Goal: Task Accomplishment & Management: Use online tool/utility

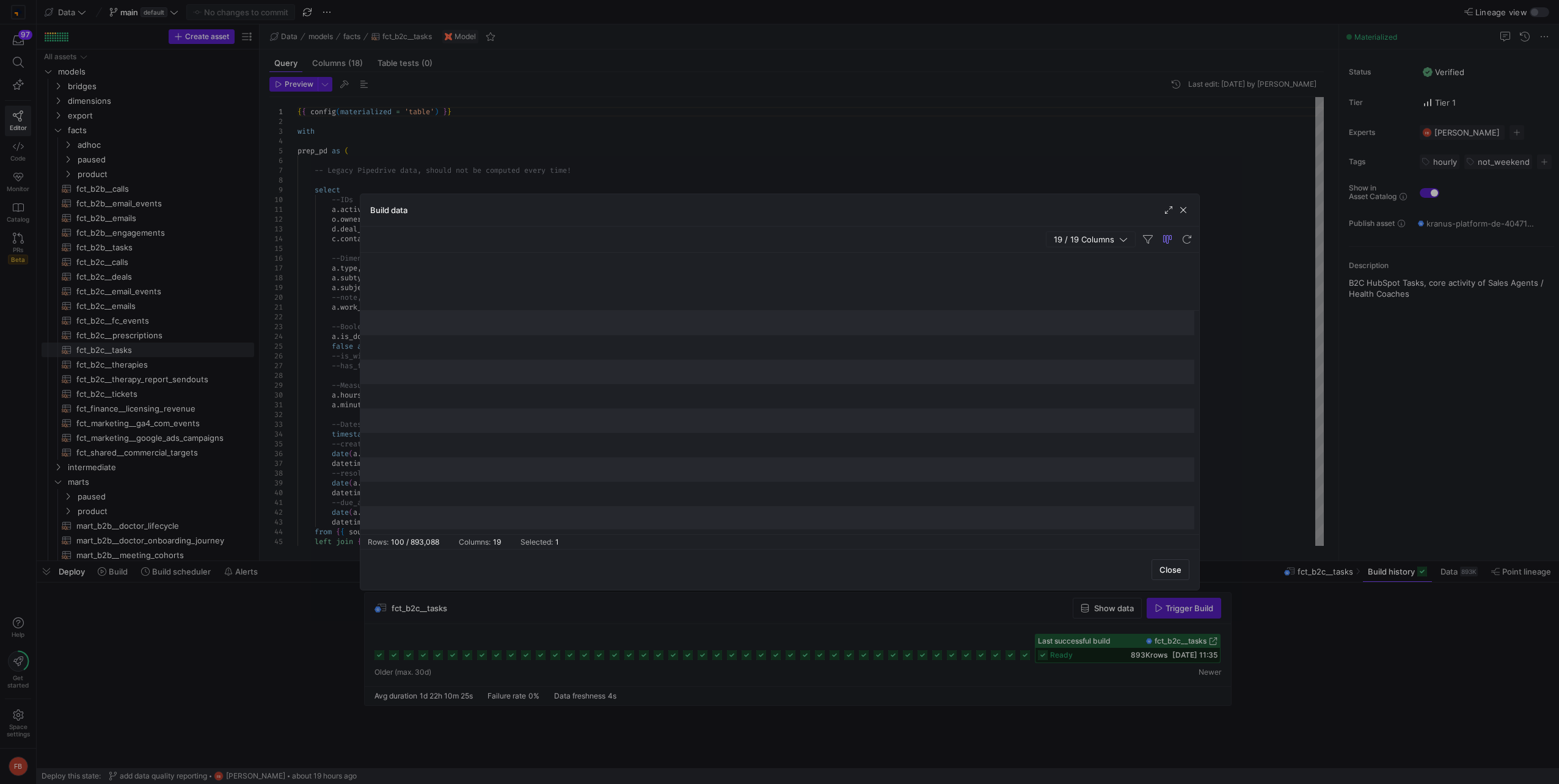
scroll to position [0, 1491]
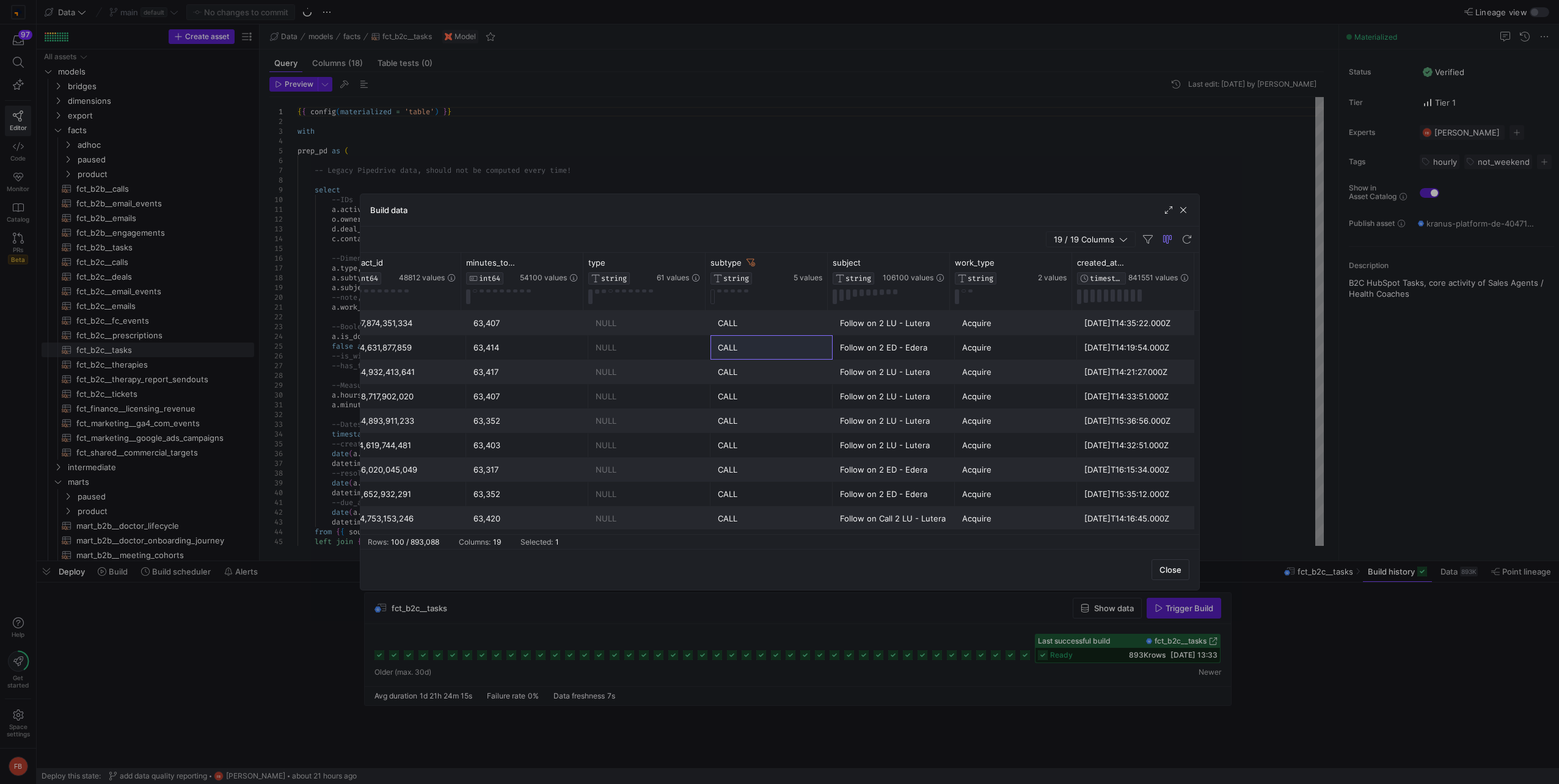
click at [1192, 208] on div "Build data" at bounding box center [780, 211] width 839 height 32
click at [1187, 208] on span "button" at bounding box center [1183, 209] width 12 height 12
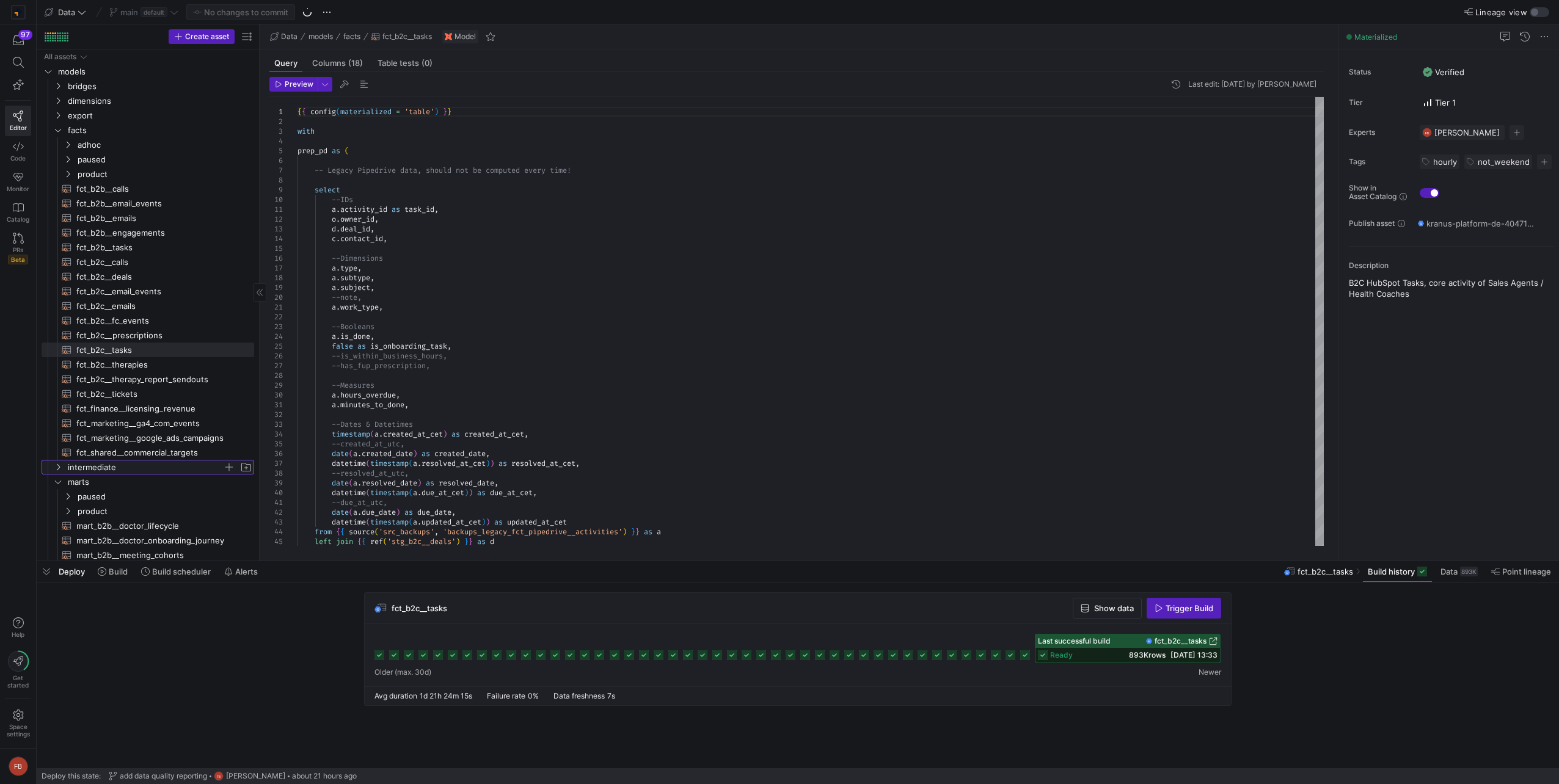
click at [167, 466] on span "intermediate" at bounding box center [145, 467] width 155 height 14
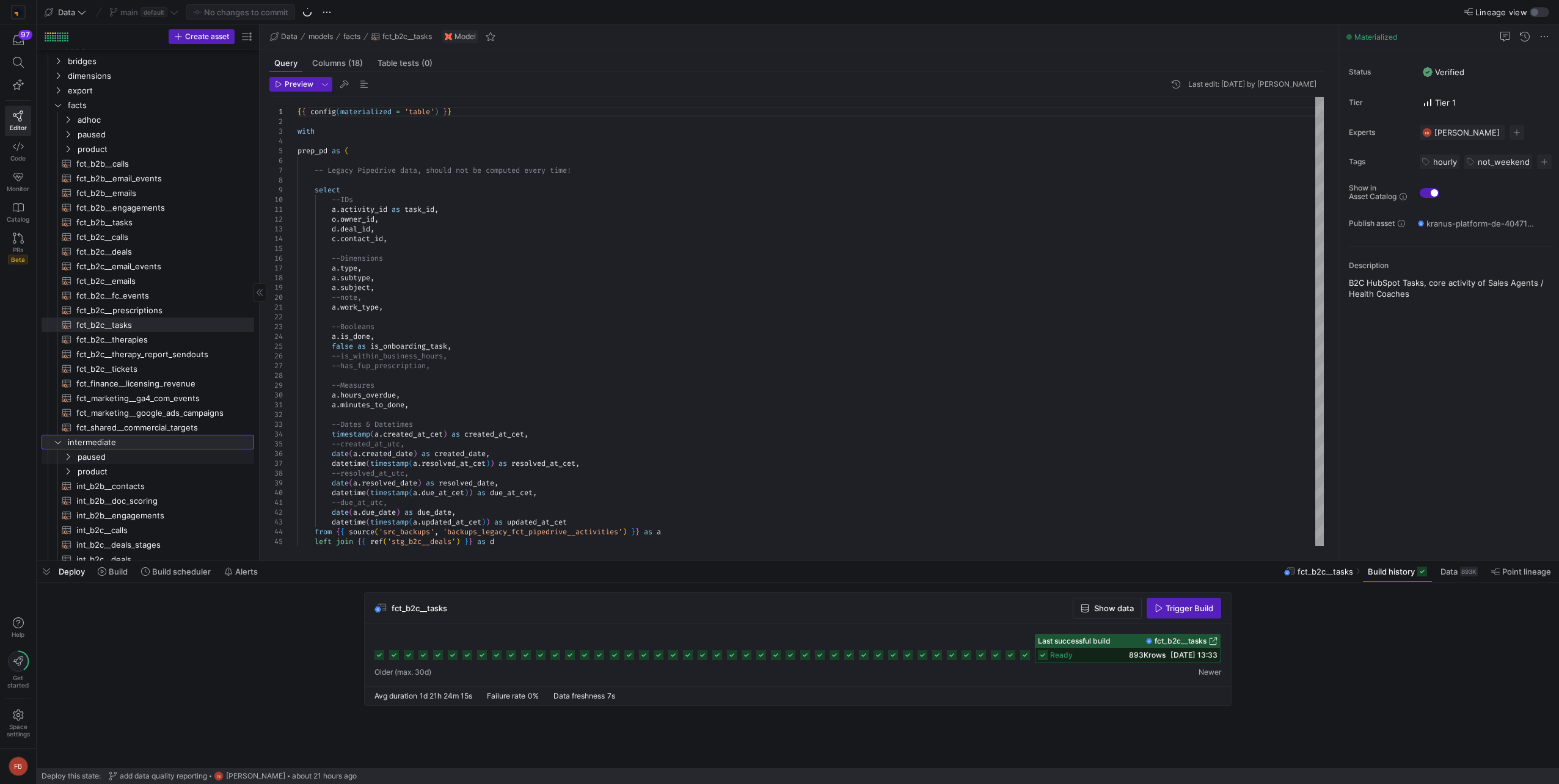
scroll to position [61, 0]
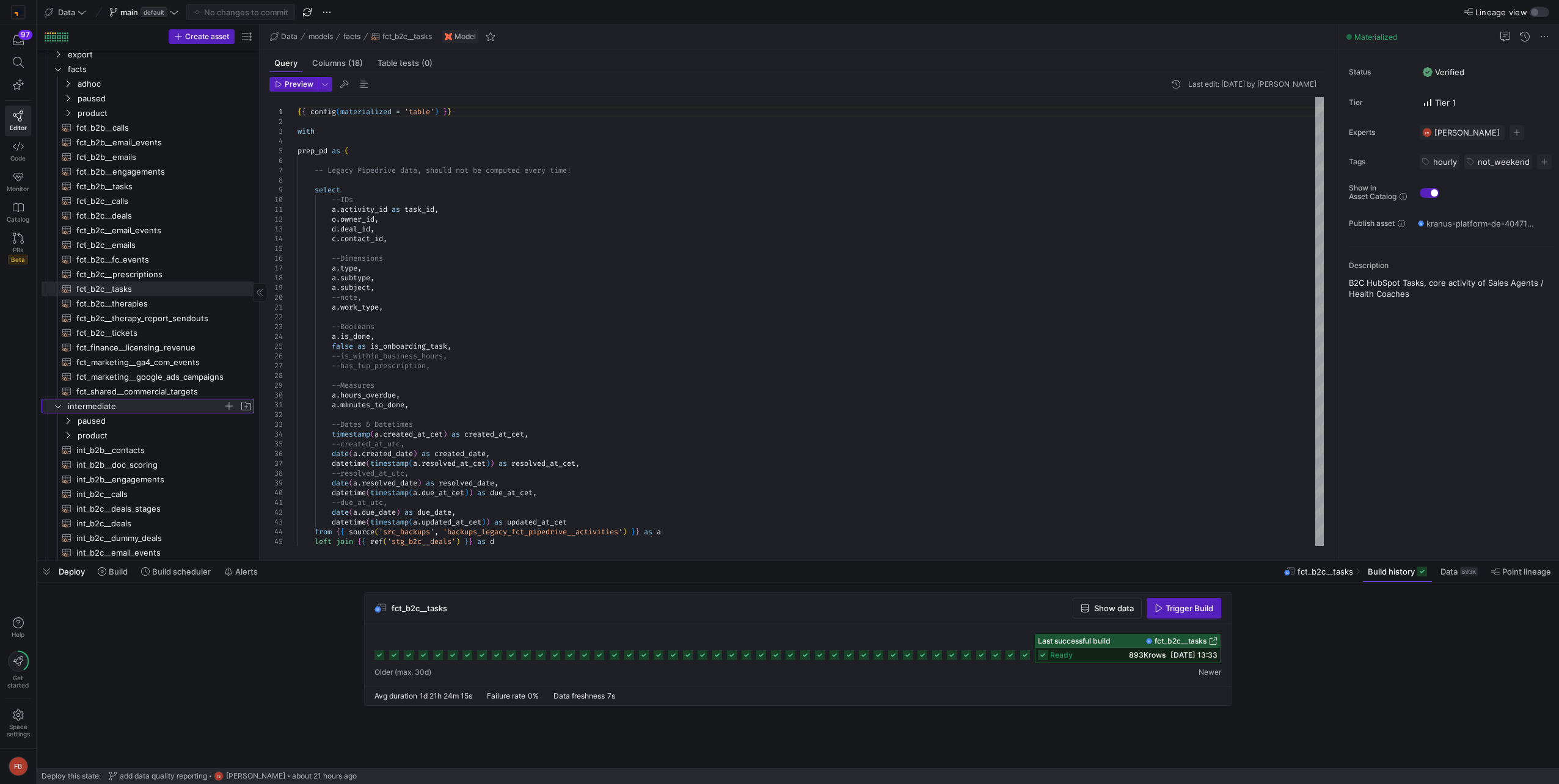
click at [129, 407] on span "intermediate" at bounding box center [145, 406] width 155 height 14
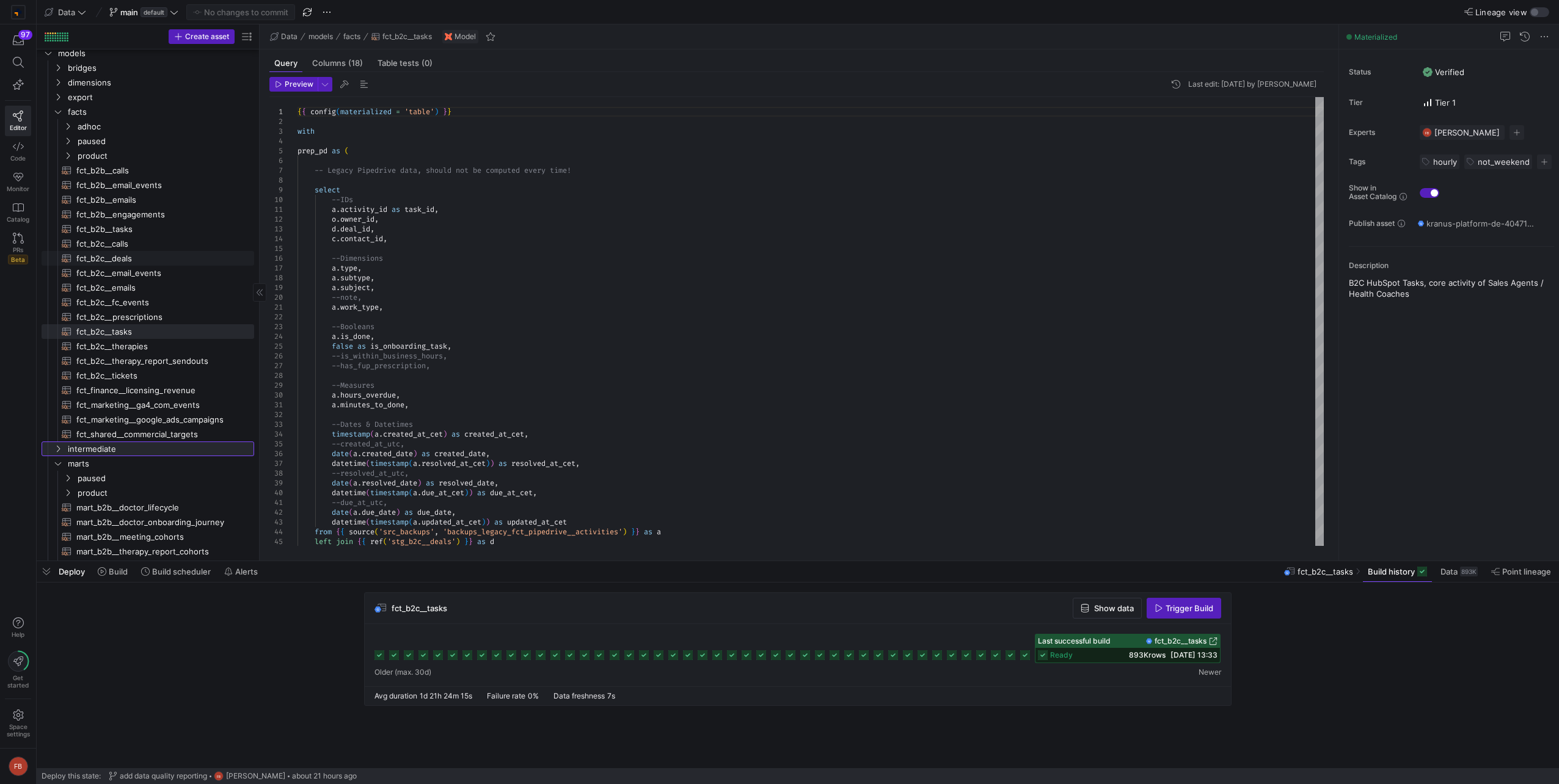
scroll to position [0, 0]
click at [83, 132] on span "facts" at bounding box center [145, 130] width 155 height 14
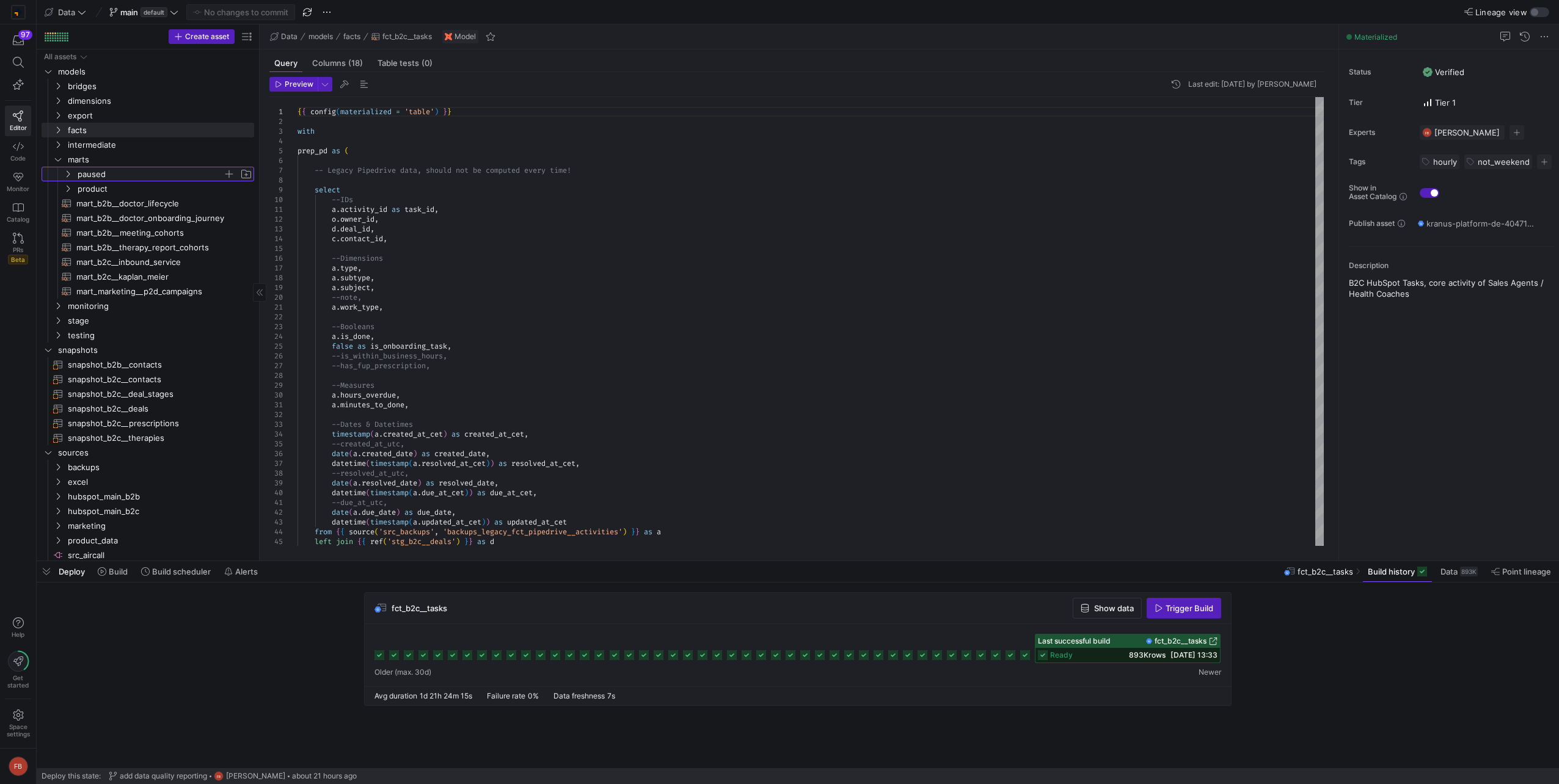
click at [111, 170] on span "paused" at bounding box center [150, 174] width 145 height 14
click at [112, 174] on span "paused" at bounding box center [150, 174] width 145 height 14
click at [116, 197] on span "mart_b2b__doctor_lifecycle​​​​​​​​​​" at bounding box center [158, 204] width 164 height 14
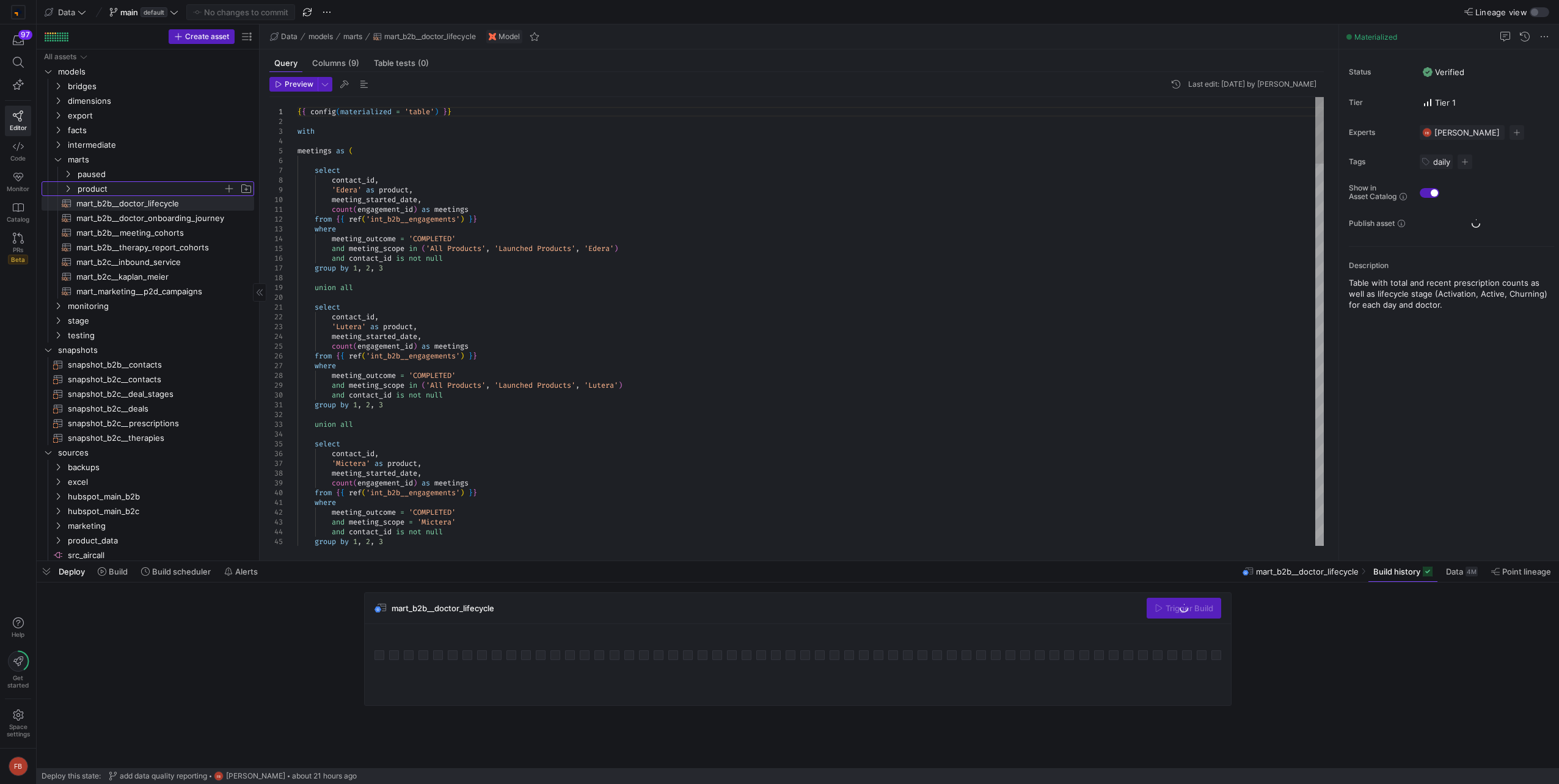
click at [112, 188] on span "product" at bounding box center [150, 189] width 145 height 14
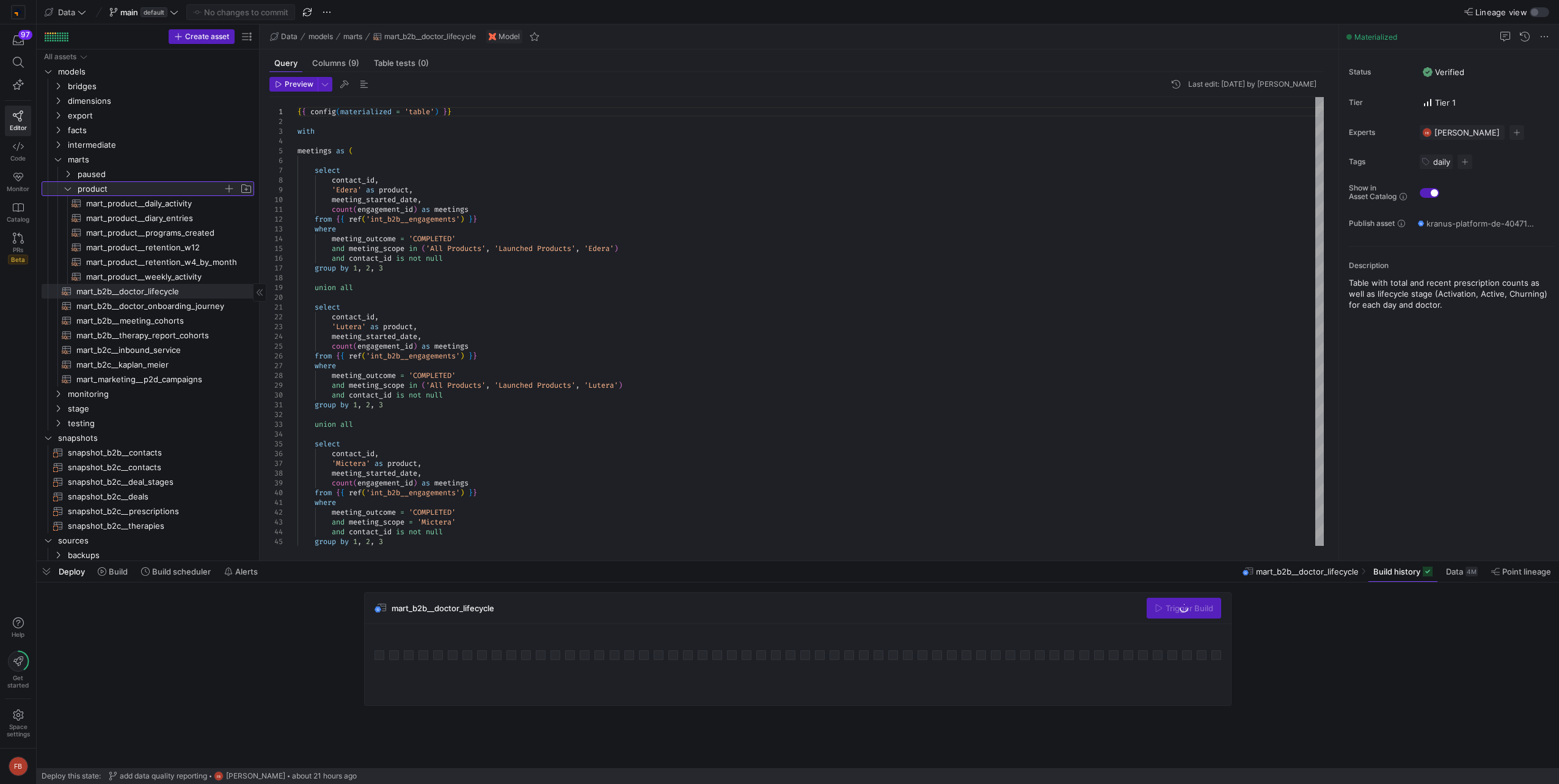
click at [112, 188] on span "product" at bounding box center [150, 189] width 145 height 14
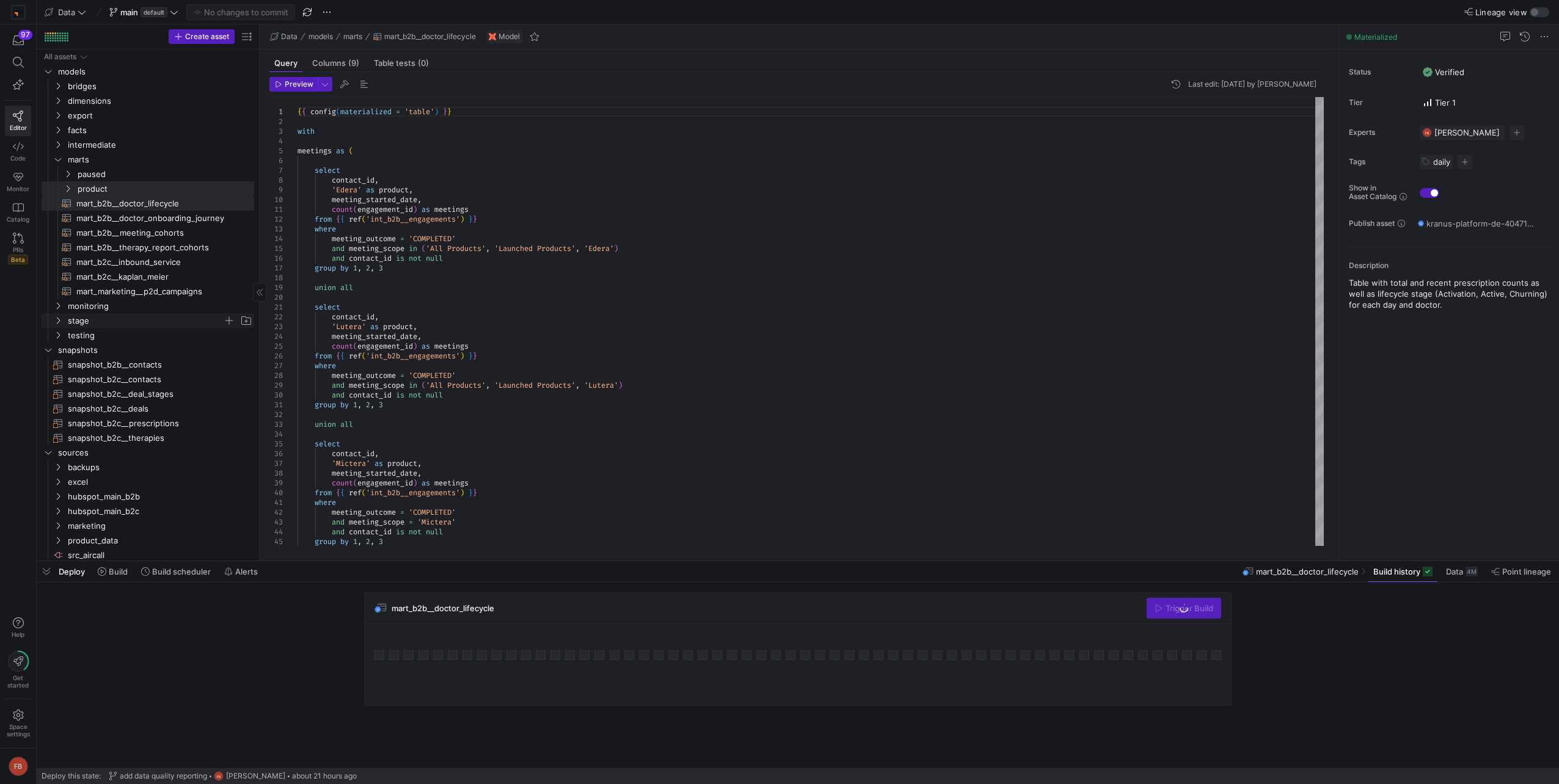
click at [121, 318] on span "stage" at bounding box center [145, 321] width 155 height 14
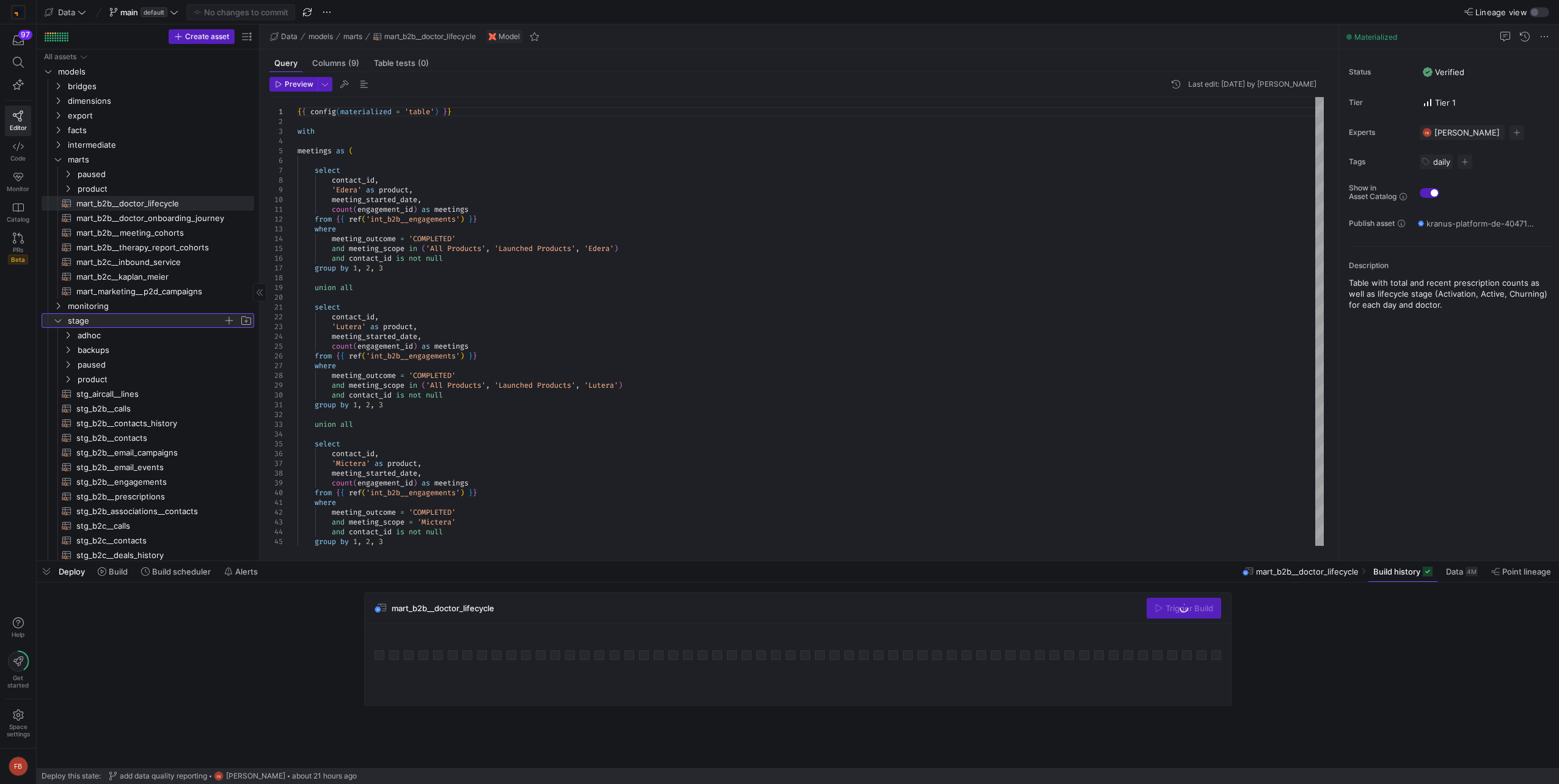
click at [121, 318] on span "stage" at bounding box center [145, 321] width 155 height 14
click at [117, 308] on span "monitoring" at bounding box center [145, 306] width 155 height 14
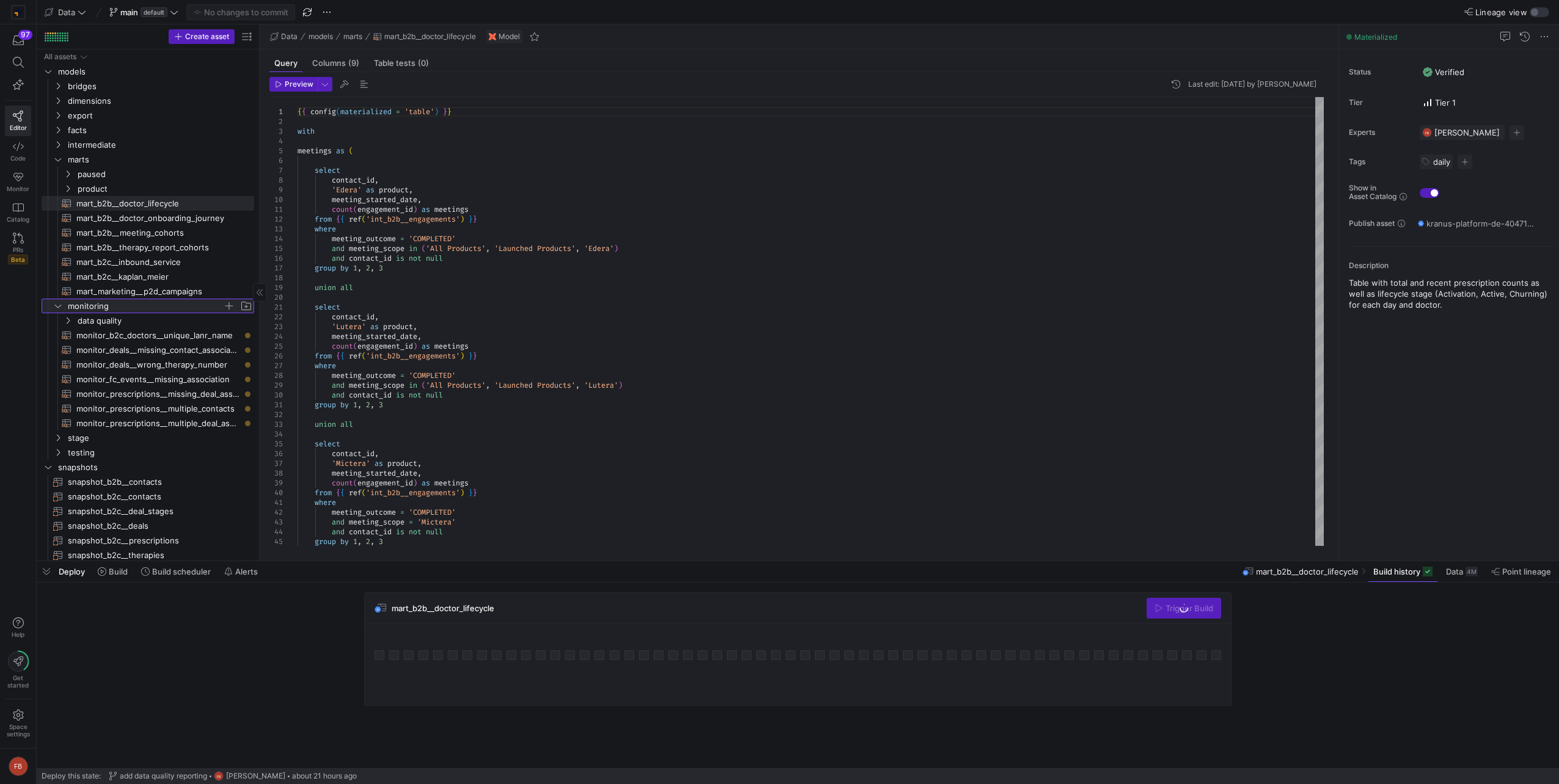
click at [117, 308] on span "monitoring" at bounding box center [145, 306] width 155 height 14
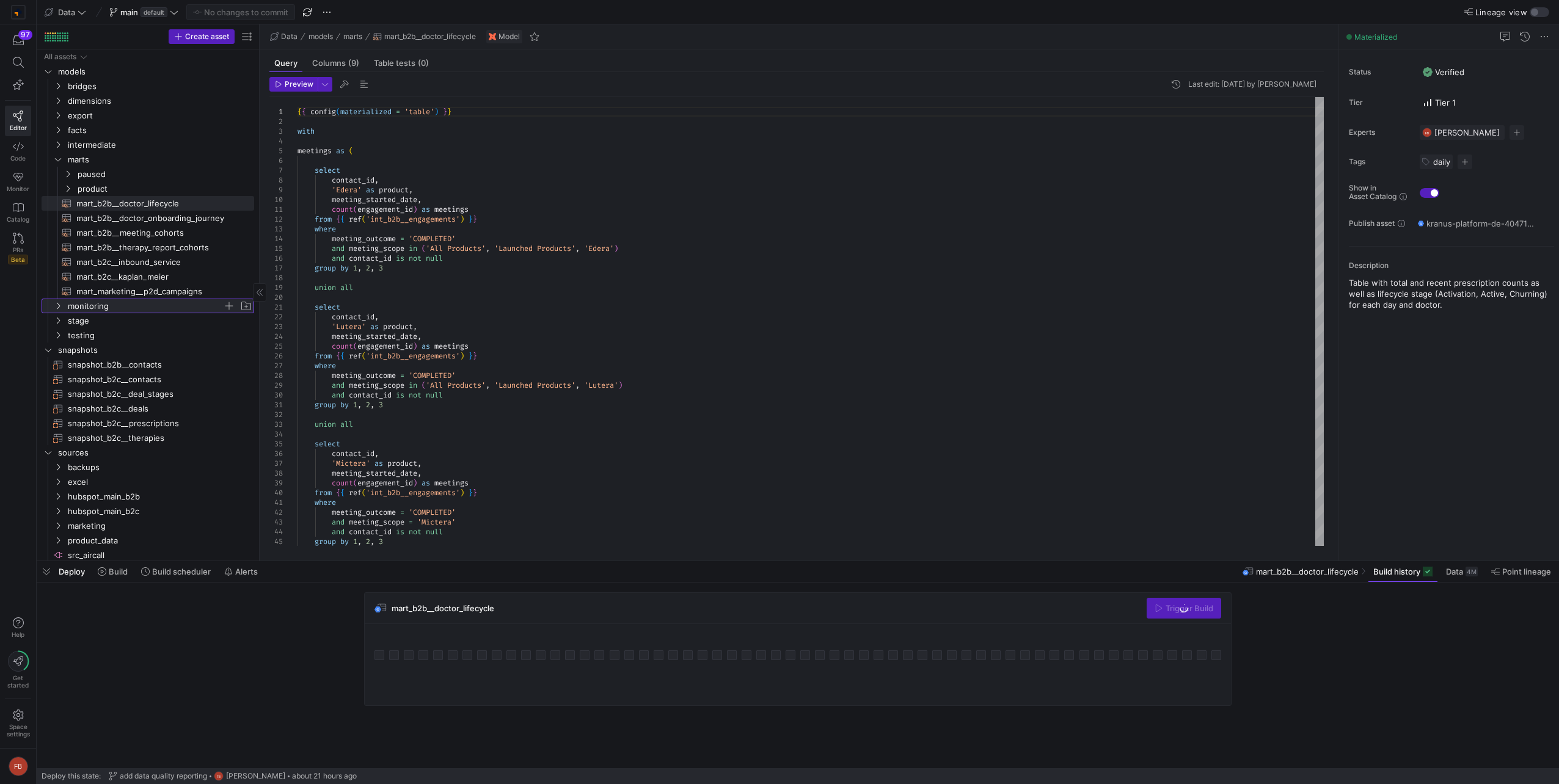
click at [117, 308] on span "monitoring" at bounding box center [145, 306] width 155 height 14
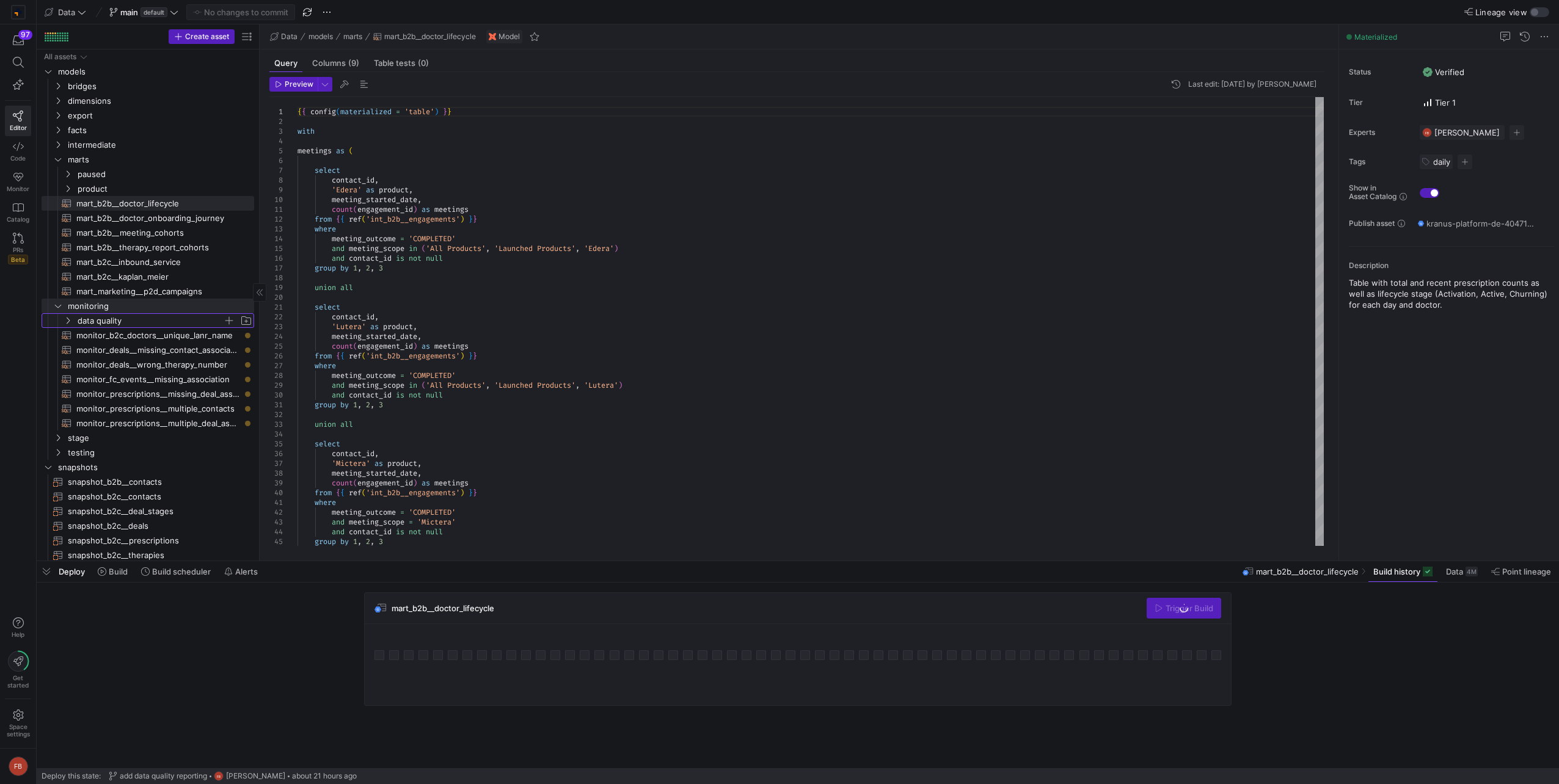
click at [120, 318] on span "data quality" at bounding box center [150, 321] width 145 height 14
click at [127, 346] on span "dq_b2c__therapies​​​​​​​​​​" at bounding box center [163, 350] width 154 height 14
type textarea "{{ config(materialized = 'table') }} with prep as ( select t.therapy_id, t.crea…"
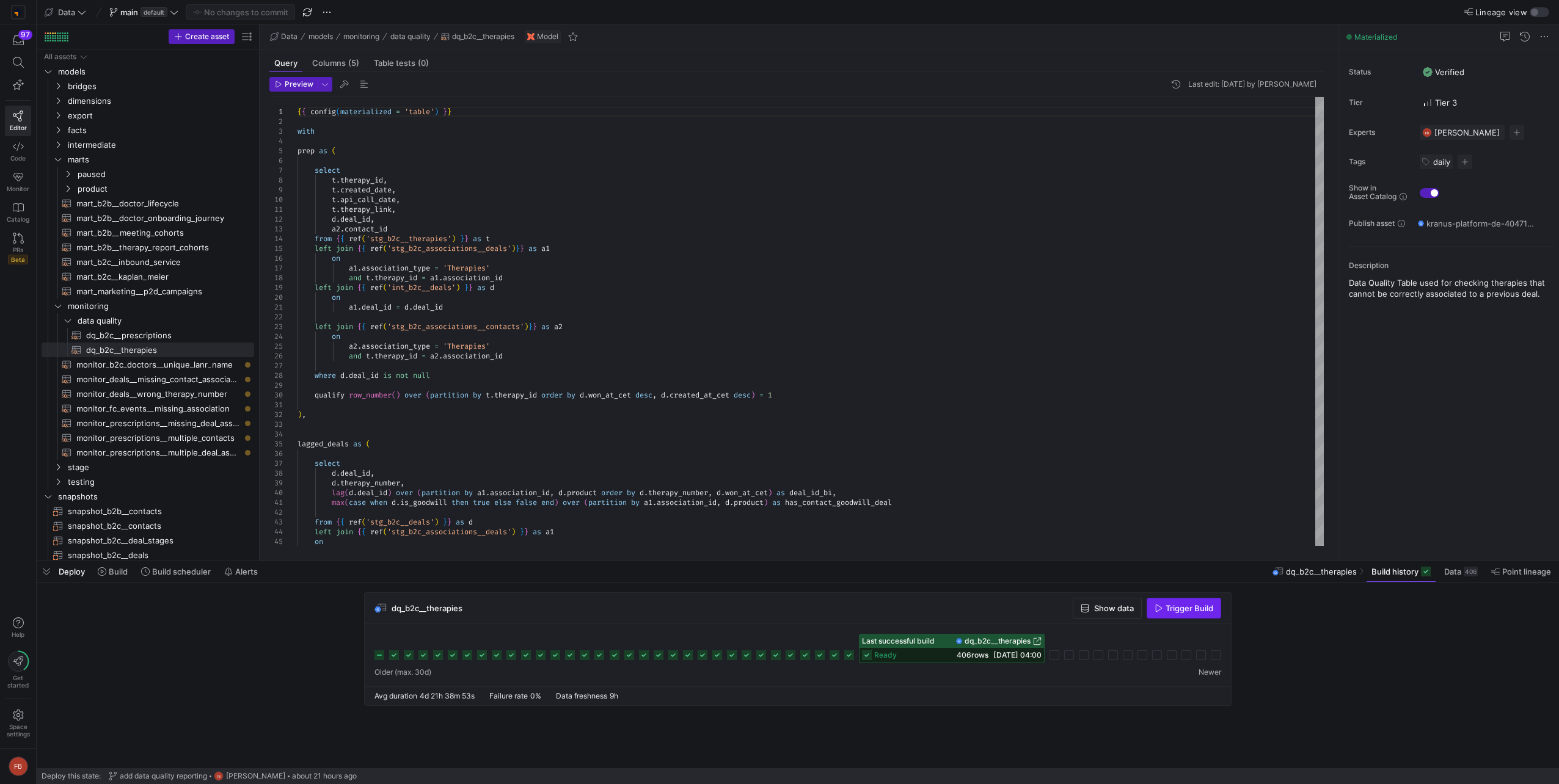
click at [1188, 604] on span "Trigger Build" at bounding box center [1190, 608] width 48 height 10
